Goal: Check status: Check status

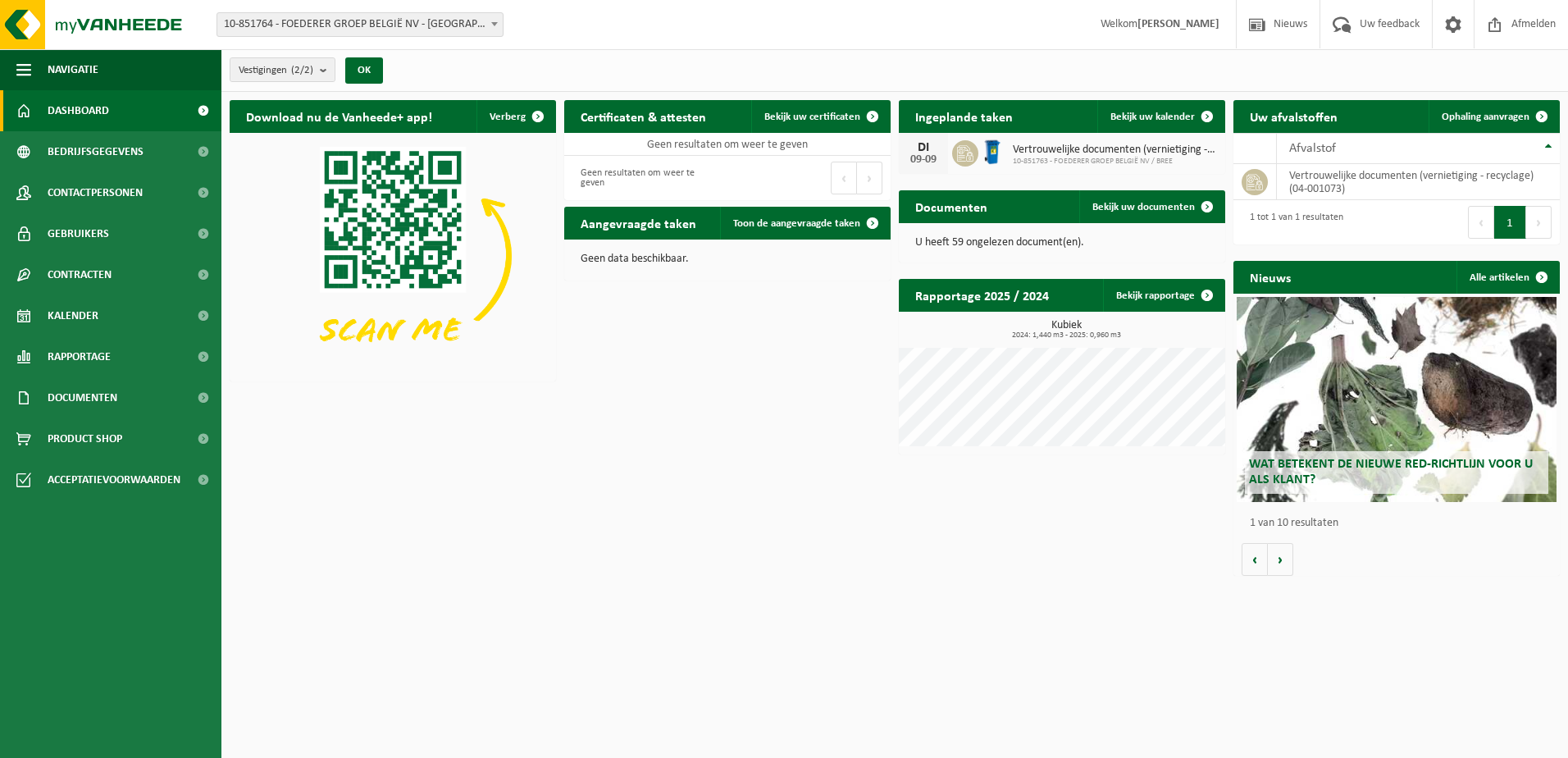
click at [492, 26] on span at bounding box center [494, 23] width 16 height 21
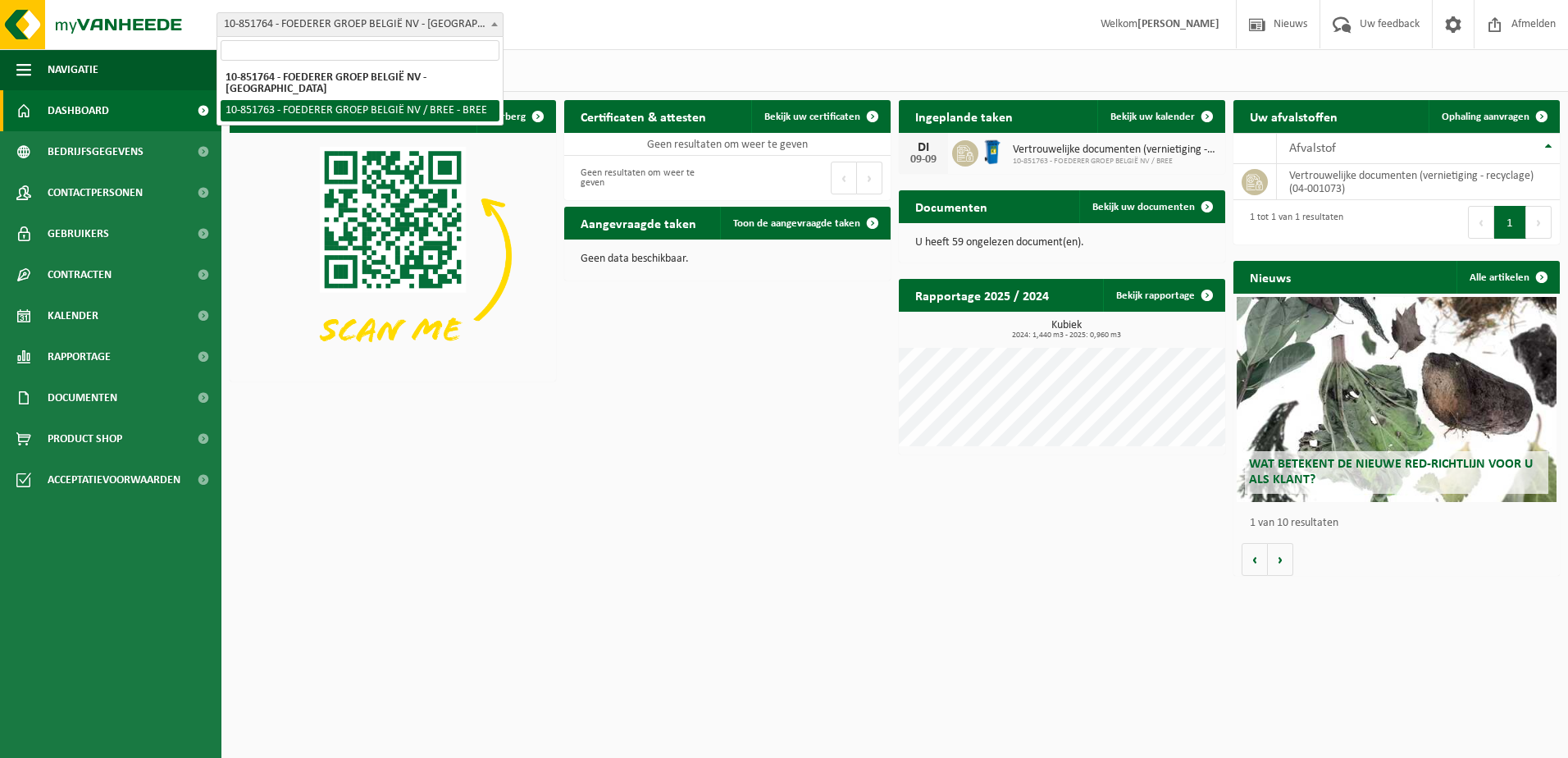
select select "98628"
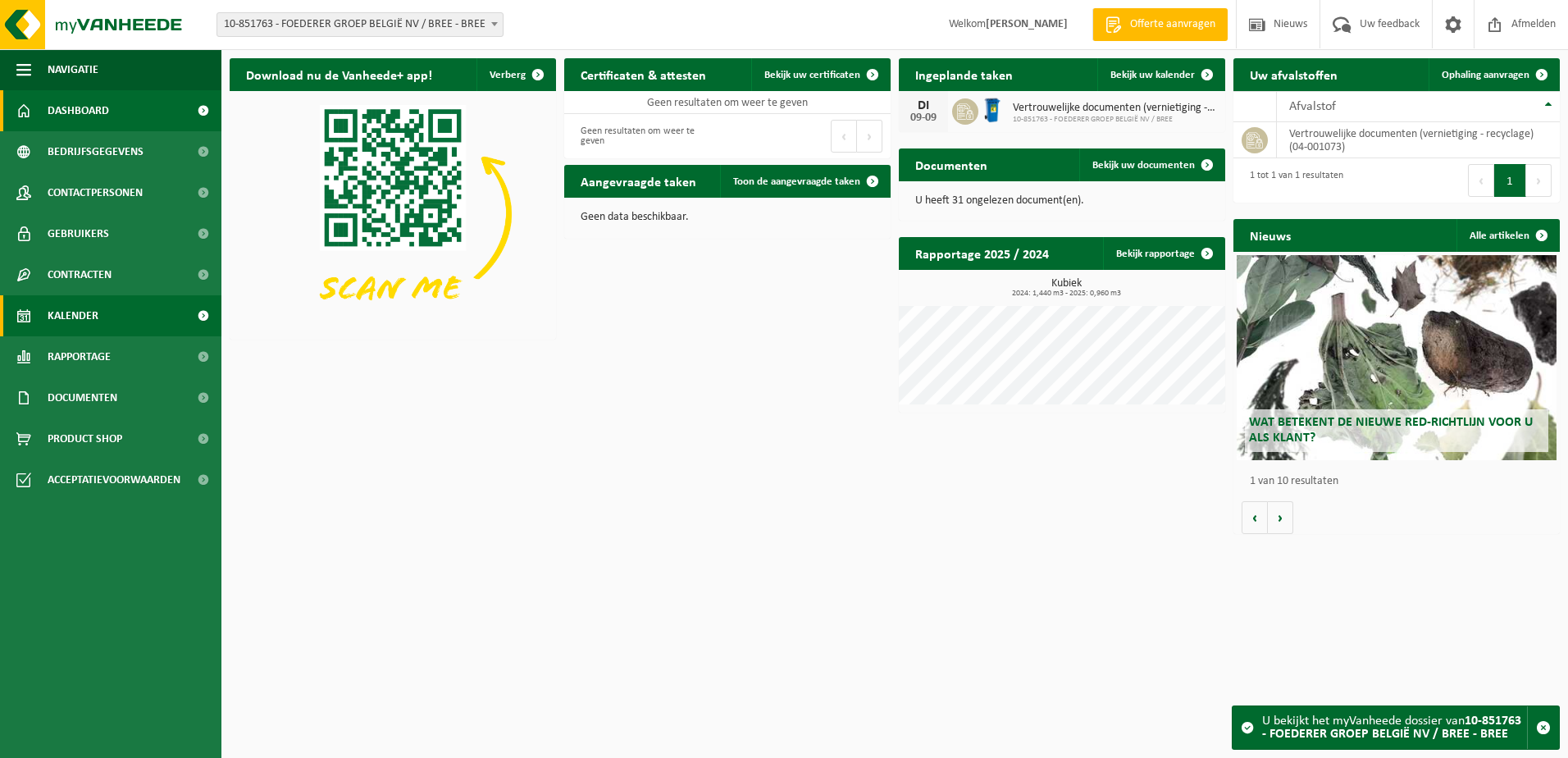
click at [100, 325] on link "Kalender" at bounding box center [110, 315] width 221 height 41
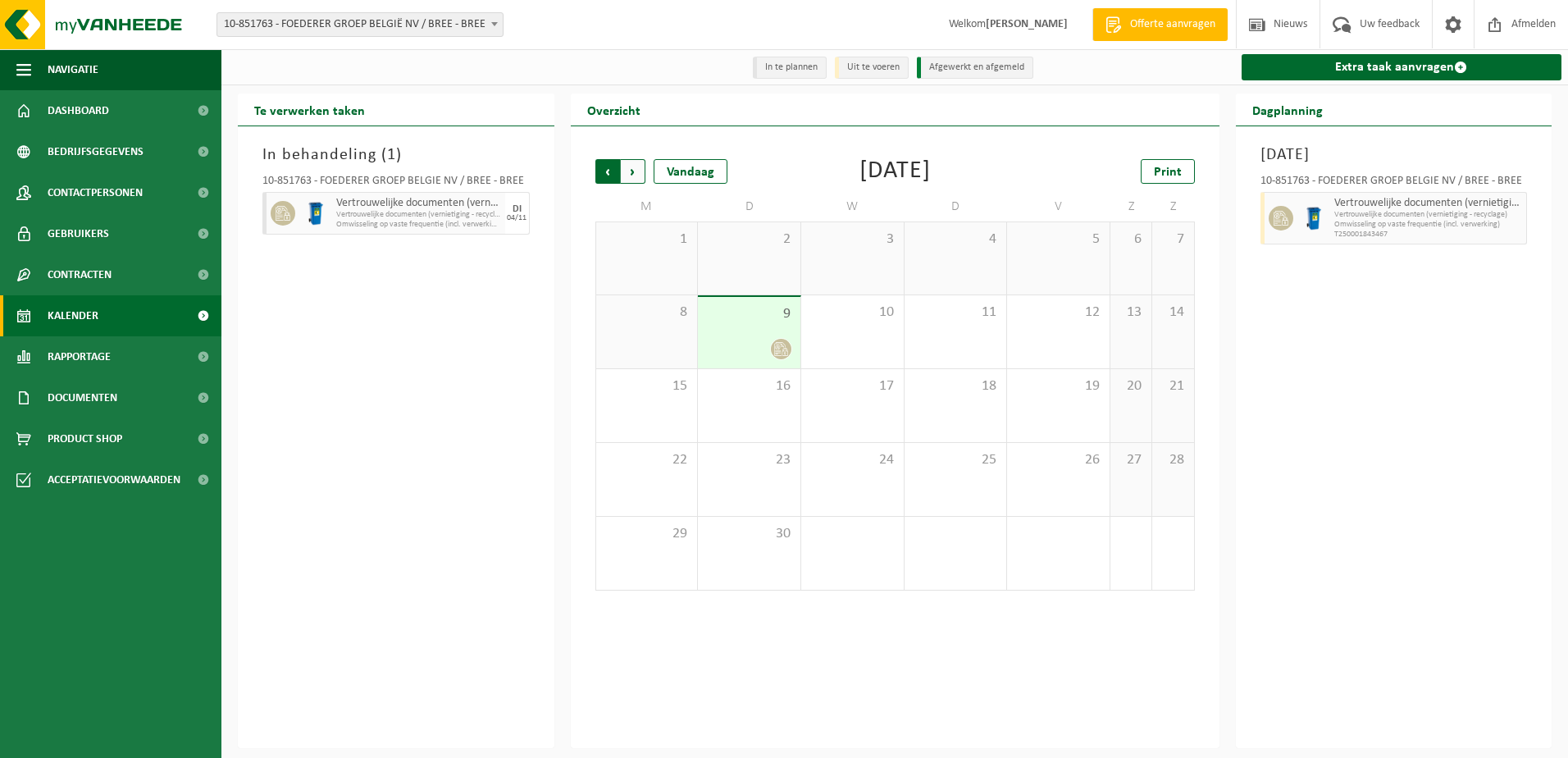
click at [637, 176] on span "Volgende" at bounding box center [633, 171] width 25 height 25
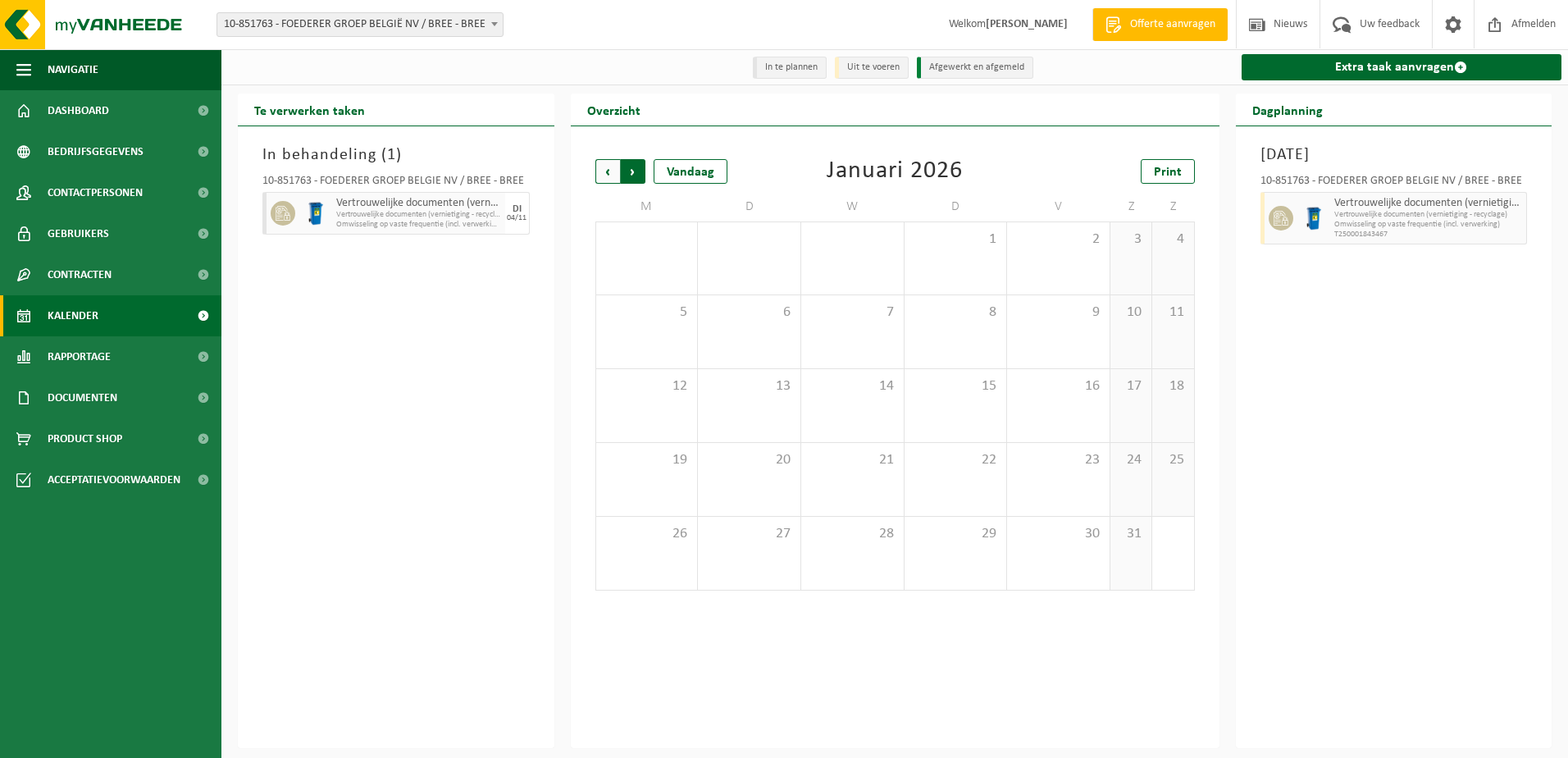
click at [613, 172] on span "Vorige" at bounding box center [608, 171] width 25 height 25
